Goal: Task Accomplishment & Management: Manage account settings

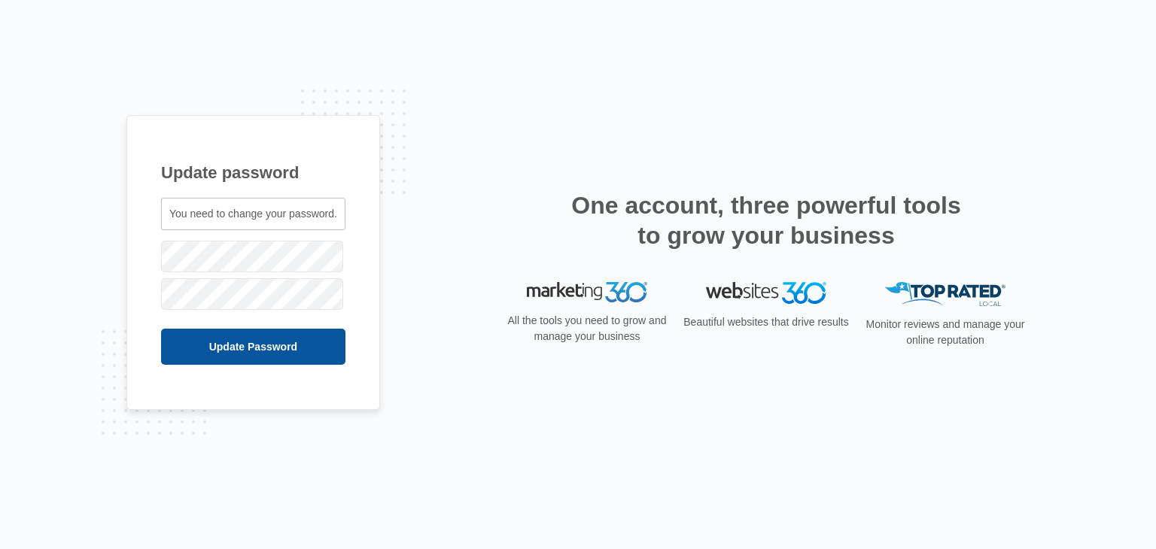
click at [207, 336] on input "Update Password" at bounding box center [253, 347] width 184 height 36
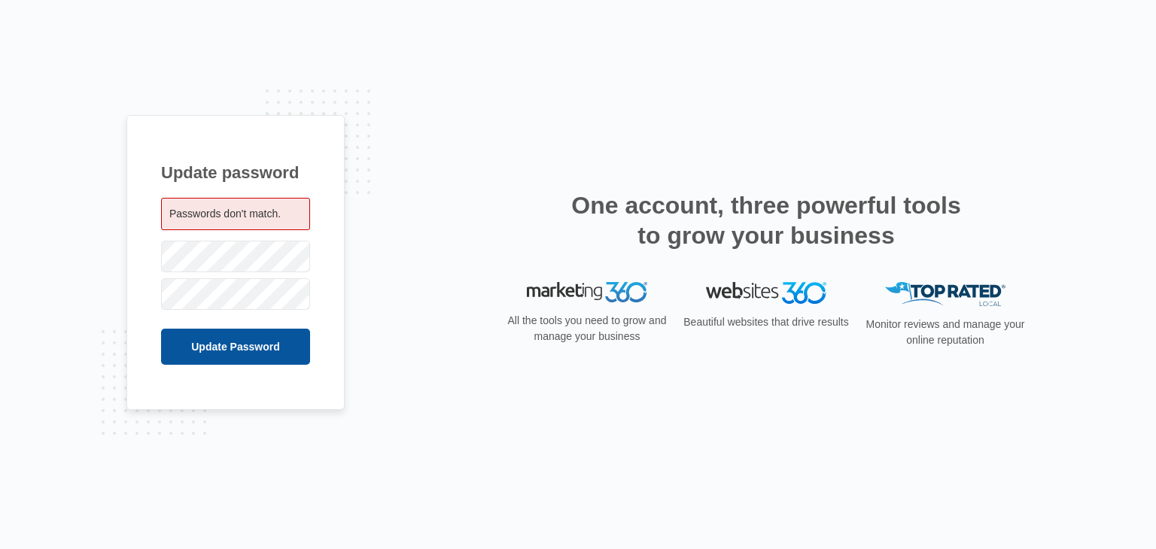
click at [187, 347] on input "Update Password" at bounding box center [235, 347] width 149 height 36
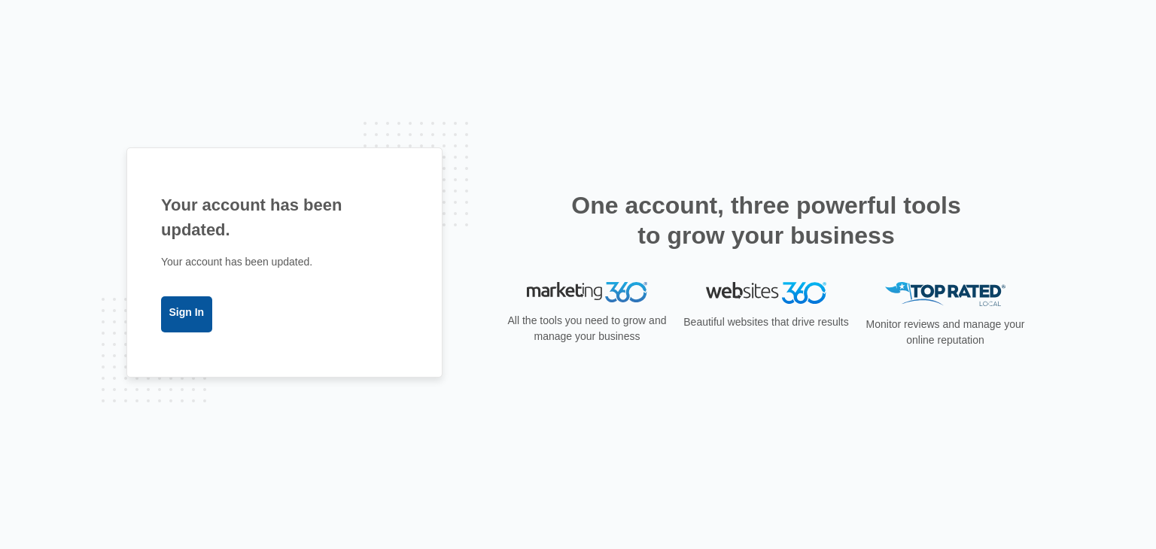
click at [193, 314] on link "Sign In" at bounding box center [186, 315] width 51 height 36
